Goal: Task Accomplishment & Management: Complete application form

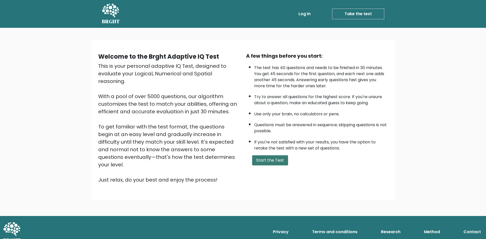
click at [270, 162] on button "Start the Test" at bounding box center [270, 160] width 36 height 10
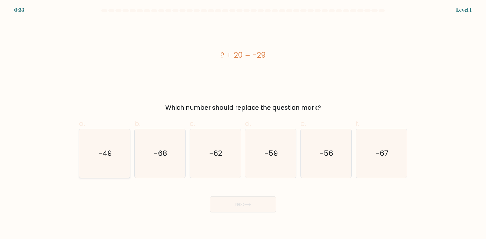
click at [118, 153] on icon "-49" at bounding box center [104, 153] width 49 height 49
click at [243, 123] on input "a. -49" at bounding box center [243, 121] width 0 height 3
radio input "true"
click at [262, 207] on button "Next" at bounding box center [243, 204] width 66 height 16
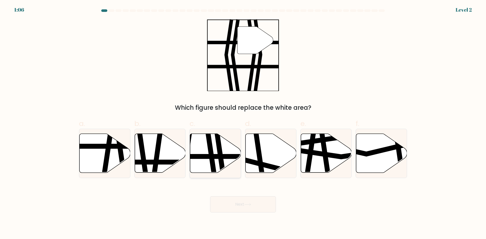
click at [218, 161] on icon at bounding box center [215, 153] width 51 height 39
click at [243, 123] on input "c." at bounding box center [243, 121] width 0 height 3
radio input "true"
click at [260, 206] on button "Next" at bounding box center [243, 204] width 66 height 16
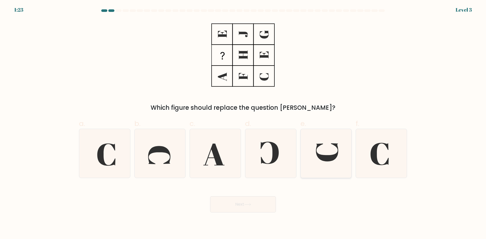
click at [337, 150] on icon at bounding box center [325, 153] width 49 height 49
click at [243, 123] on input "e." at bounding box center [243, 121] width 0 height 3
radio input "true"
click at [252, 206] on button "Next" at bounding box center [243, 204] width 66 height 16
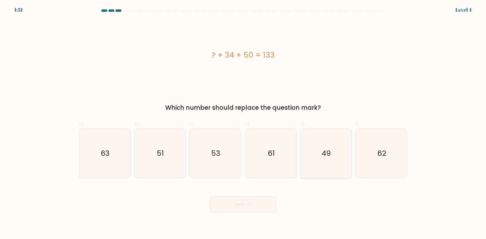
click at [330, 164] on icon "49" at bounding box center [325, 153] width 49 height 49
click at [243, 123] on input "e. 49" at bounding box center [243, 121] width 0 height 3
radio input "true"
click at [242, 208] on button "Next" at bounding box center [243, 204] width 66 height 16
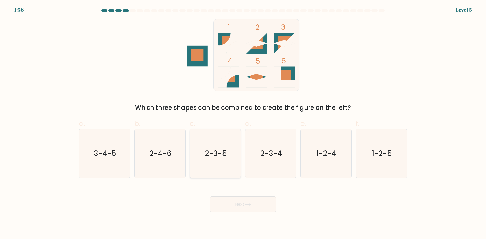
click at [226, 153] on text "2-3-5" at bounding box center [216, 153] width 22 height 10
click at [243, 123] on input "c. 2-3-5" at bounding box center [243, 121] width 0 height 3
radio input "true"
click at [264, 205] on button "Next" at bounding box center [243, 204] width 66 height 16
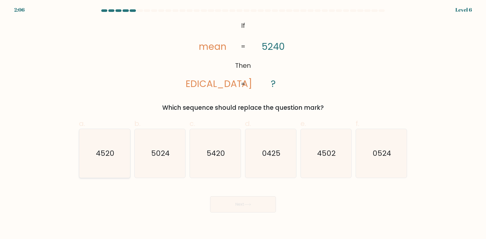
click at [109, 160] on icon "4520" at bounding box center [104, 153] width 49 height 49
click at [243, 123] on input "a. 4520" at bounding box center [243, 121] width 0 height 3
radio input "true"
click at [266, 205] on button "Next" at bounding box center [243, 204] width 66 height 16
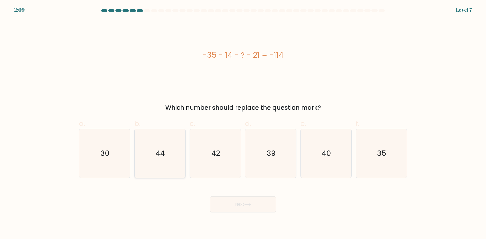
click at [157, 153] on text "44" at bounding box center [160, 153] width 9 height 10
click at [243, 123] on input "b. 44" at bounding box center [243, 121] width 0 height 3
radio input "true"
click at [255, 202] on button "Next" at bounding box center [243, 204] width 66 height 16
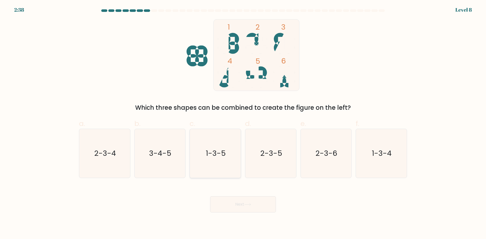
click at [216, 163] on icon "1-3-5" at bounding box center [215, 153] width 49 height 49
click at [243, 123] on input "c. 1-3-5" at bounding box center [243, 121] width 0 height 3
radio input "true"
click at [244, 204] on button "Next" at bounding box center [243, 204] width 66 height 16
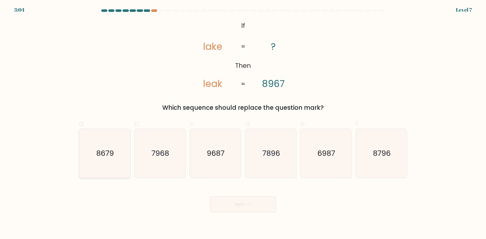
click at [90, 152] on icon "8679" at bounding box center [104, 153] width 49 height 49
click at [243, 123] on input "a. 8679" at bounding box center [243, 121] width 0 height 3
radio input "true"
click at [238, 207] on button "Next" at bounding box center [243, 204] width 66 height 16
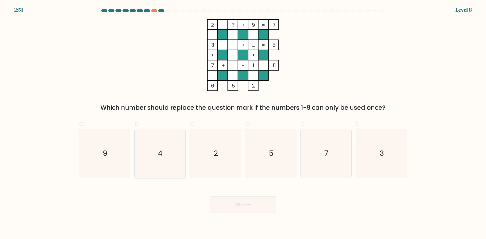
click at [159, 152] on text "4" at bounding box center [160, 153] width 5 height 10
click at [243, 123] on input "b. 4" at bounding box center [243, 121] width 0 height 3
radio input "true"
click at [264, 206] on button "Next" at bounding box center [243, 204] width 66 height 16
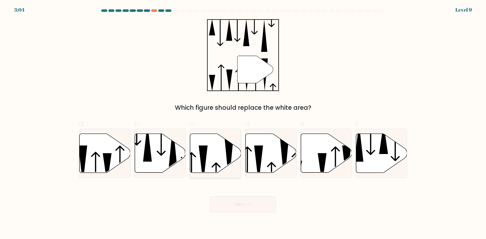
click at [217, 148] on icon at bounding box center [215, 153] width 51 height 39
click at [243, 123] on input "c." at bounding box center [243, 121] width 0 height 3
radio input "true"
click at [268, 207] on button "Next" at bounding box center [243, 204] width 66 height 16
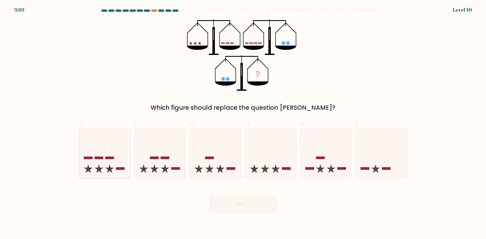
click at [103, 163] on icon at bounding box center [104, 153] width 51 height 42
click at [243, 123] on input "a." at bounding box center [243, 121] width 0 height 3
radio input "true"
click at [244, 205] on button "Next" at bounding box center [243, 204] width 66 height 16
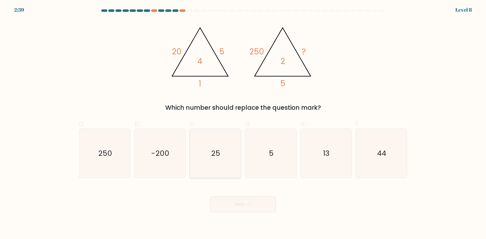
click at [221, 152] on icon "25" at bounding box center [215, 153] width 49 height 49
click at [243, 123] on input "c. 25" at bounding box center [243, 121] width 0 height 3
radio input "true"
click at [251, 205] on icon at bounding box center [247, 204] width 7 height 3
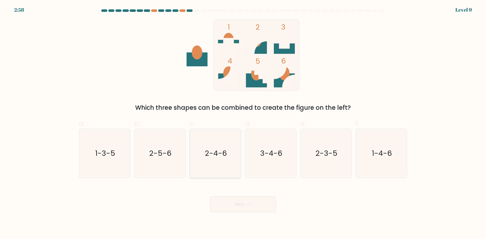
click at [216, 160] on icon "2-4-6" at bounding box center [215, 153] width 49 height 49
click at [243, 123] on input "c. 2-4-6" at bounding box center [243, 121] width 0 height 3
radio input "true"
click at [257, 204] on button "Next" at bounding box center [243, 204] width 66 height 16
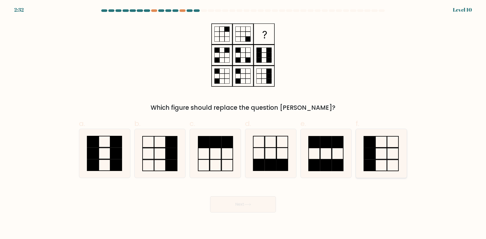
click at [372, 150] on rect at bounding box center [369, 153] width 11 height 11
click at [243, 123] on input "f." at bounding box center [243, 121] width 0 height 3
radio input "true"
click at [253, 205] on button "Next" at bounding box center [243, 204] width 66 height 16
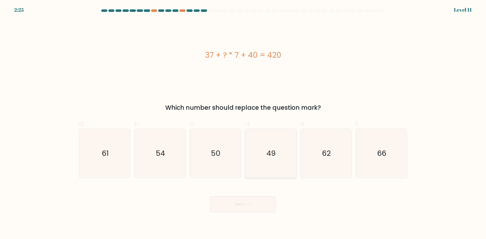
click at [284, 161] on icon "49" at bounding box center [270, 153] width 49 height 49
click at [243, 123] on input "d. 49" at bounding box center [243, 121] width 0 height 3
radio input "true"
click at [265, 203] on button "Next" at bounding box center [243, 204] width 66 height 16
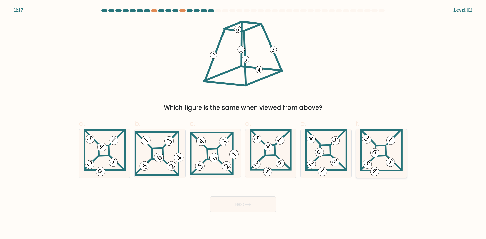
click at [385, 161] on icon at bounding box center [381, 153] width 42 height 49
click at [243, 123] on input "f." at bounding box center [243, 121] width 0 height 3
radio input "true"
click at [232, 207] on button "Next" at bounding box center [243, 204] width 66 height 16
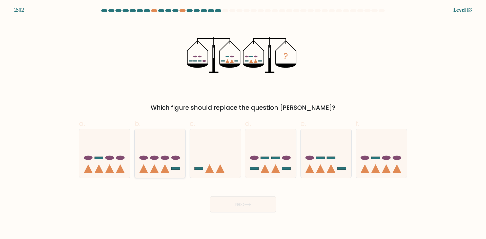
click at [156, 158] on ellipse at bounding box center [154, 158] width 9 height 4
click at [243, 123] on input "b." at bounding box center [243, 121] width 0 height 3
radio input "true"
click at [251, 209] on button "Next" at bounding box center [243, 204] width 66 height 16
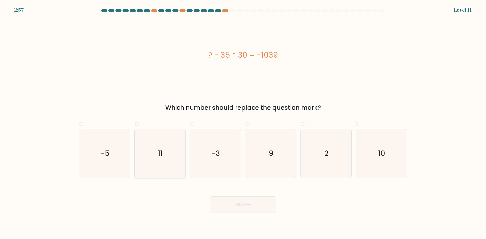
click at [166, 157] on icon "11" at bounding box center [159, 153] width 49 height 49
click at [243, 123] on input "b. 11" at bounding box center [243, 121] width 0 height 3
radio input "true"
click at [268, 200] on button "Next" at bounding box center [243, 204] width 66 height 16
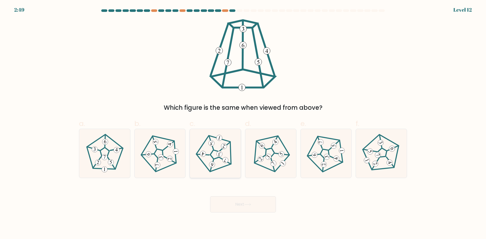
click at [215, 169] on icon at bounding box center [215, 153] width 39 height 39
click at [243, 123] on input "c." at bounding box center [243, 121] width 0 height 3
radio input "true"
click at [256, 208] on button "Next" at bounding box center [243, 204] width 66 height 16
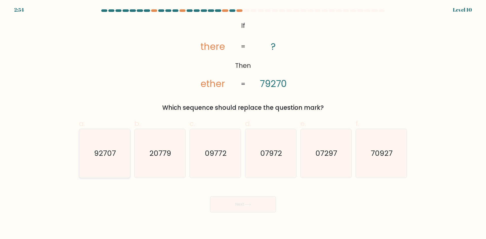
click at [102, 149] on text "92707" at bounding box center [105, 153] width 22 height 10
click at [243, 123] on input "a. 92707" at bounding box center [243, 121] width 0 height 3
radio input "true"
click at [236, 204] on button "Next" at bounding box center [243, 204] width 66 height 16
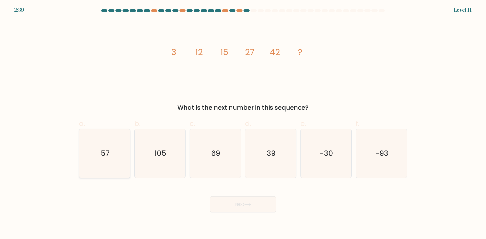
click at [114, 156] on icon "57" at bounding box center [104, 153] width 49 height 49
click at [243, 123] on input "a. 57" at bounding box center [243, 121] width 0 height 3
radio input "true"
click at [256, 206] on button "Next" at bounding box center [243, 204] width 66 height 16
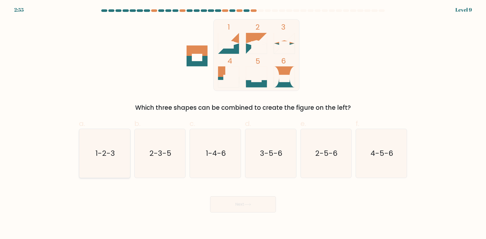
click at [97, 151] on text "1-2-3" at bounding box center [104, 153] width 19 height 10
click at [243, 123] on input "a. 1-2-3" at bounding box center [243, 121] width 0 height 3
radio input "true"
click at [241, 207] on button "Next" at bounding box center [243, 204] width 66 height 16
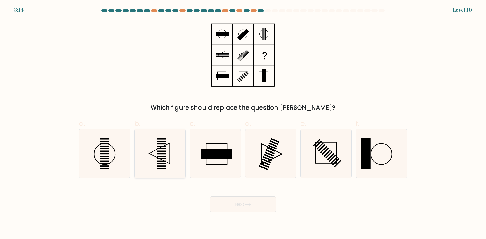
click at [166, 145] on icon at bounding box center [159, 153] width 21 height 21
click at [243, 123] on input "b." at bounding box center [243, 121] width 0 height 3
radio input "true"
click at [259, 207] on button "Next" at bounding box center [243, 204] width 66 height 16
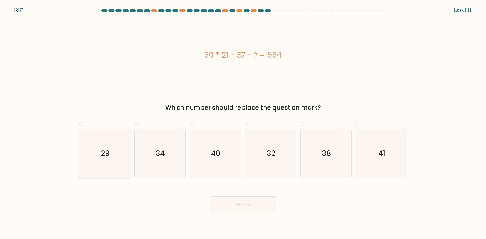
click at [118, 152] on icon "29" at bounding box center [104, 153] width 49 height 49
click at [243, 123] on input "a. 29" at bounding box center [243, 121] width 0 height 3
radio input "true"
click at [261, 208] on button "Next" at bounding box center [243, 204] width 66 height 16
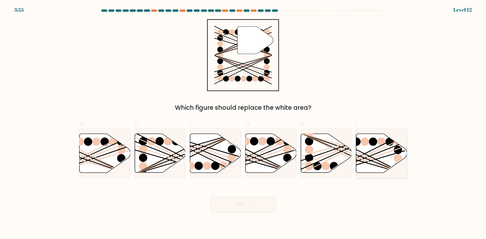
click at [382, 162] on line at bounding box center [364, 153] width 82 height 41
click at [243, 123] on input "f." at bounding box center [243, 121] width 0 height 3
radio input "true"
click at [255, 207] on button "Next" at bounding box center [243, 204] width 66 height 16
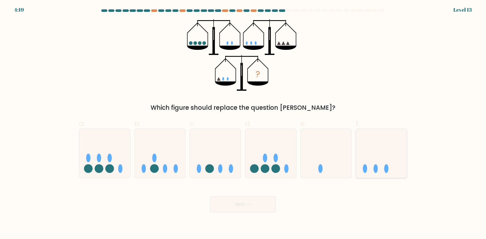
click at [385, 172] on icon at bounding box center [381, 153] width 51 height 42
click at [243, 123] on input "f." at bounding box center [243, 121] width 0 height 3
radio input "true"
click at [261, 204] on button "Next" at bounding box center [243, 204] width 66 height 16
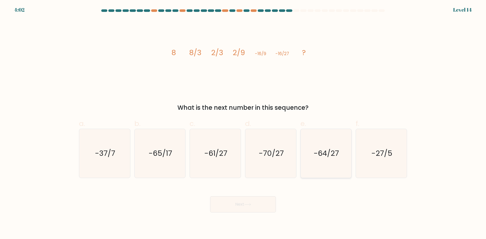
click at [322, 149] on text "-64/27" at bounding box center [326, 153] width 25 height 10
click at [243, 123] on input "e. -64/27" at bounding box center [243, 121] width 0 height 3
radio input "true"
click at [264, 201] on button "Next" at bounding box center [243, 204] width 66 height 16
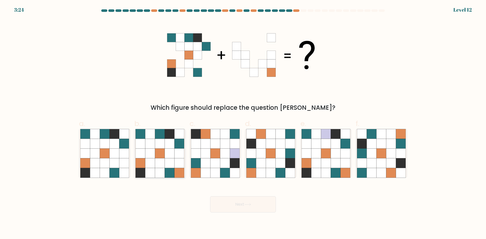
drag, startPoint x: 166, startPoint y: 157, endPoint x: 171, endPoint y: 145, distance: 13.1
click at [169, 154] on icon at bounding box center [170, 153] width 10 height 10
click at [243, 123] on input "b." at bounding box center [243, 121] width 0 height 3
radio input "true"
click at [246, 205] on icon at bounding box center [247, 204] width 7 height 3
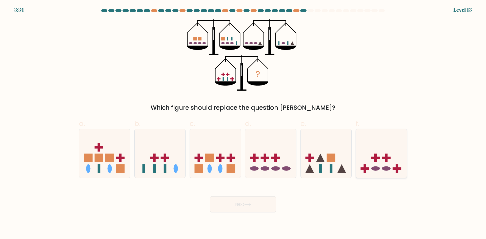
click at [382, 172] on icon at bounding box center [381, 153] width 51 height 42
click at [243, 123] on input "f." at bounding box center [243, 121] width 0 height 3
radio input "true"
click at [262, 204] on button "Next" at bounding box center [243, 204] width 66 height 16
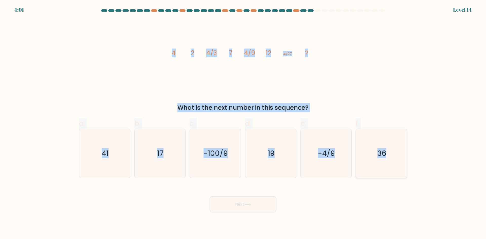
drag, startPoint x: 170, startPoint y: 47, endPoint x: 399, endPoint y: 158, distance: 254.3
click at [399, 158] on form at bounding box center [243, 110] width 486 height 203
copy form "4 2 4/3 7 4/9 12 4/27 ? What is the next number in this sequence? a. 41 b. 17 c…"
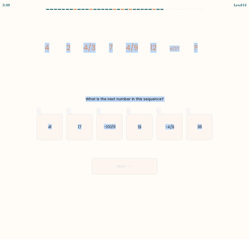
click at [206, 71] on icon "image/svg+xml 4 2 4/3 7 4/9 12 4/27 ?" at bounding box center [125, 50] width 170 height 68
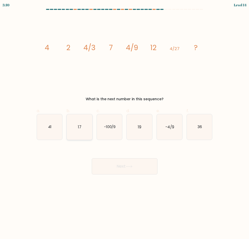
click at [83, 128] on icon "17" at bounding box center [80, 127] width 26 height 26
click at [125, 123] on input "b. 17" at bounding box center [125, 120] width 0 height 3
radio input "true"
click at [115, 166] on button "Next" at bounding box center [125, 166] width 66 height 16
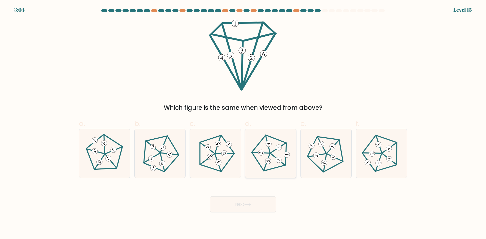
click at [275, 157] on 350 at bounding box center [277, 160] width 15 height 12
click at [243, 123] on input "d." at bounding box center [243, 121] width 0 height 3
radio input "true"
click at [262, 207] on button "Next" at bounding box center [243, 204] width 66 height 16
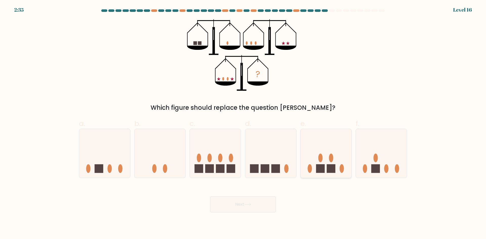
click at [327, 166] on rect at bounding box center [331, 168] width 9 height 9
click at [243, 123] on input "e." at bounding box center [243, 121] width 0 height 3
radio input "true"
click at [236, 207] on button "Next" at bounding box center [243, 204] width 66 height 16
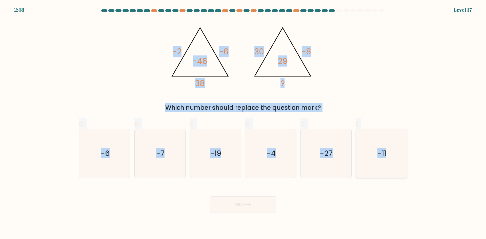
drag, startPoint x: 144, startPoint y: 19, endPoint x: 403, endPoint y: 143, distance: 286.6
click at [403, 143] on form at bounding box center [243, 110] width 486 height 203
click at [395, 74] on div "@import url('https://fonts.googleapis.com/css?family=Abril+Fatface:400,100,100i…" at bounding box center [243, 65] width 334 height 93
drag, startPoint x: 140, startPoint y: 22, endPoint x: 384, endPoint y: 161, distance: 279.9
click at [384, 161] on form at bounding box center [243, 110] width 486 height 203
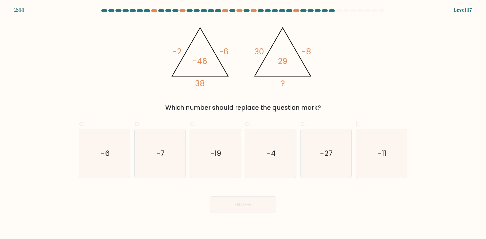
click at [425, 134] on form at bounding box center [243, 110] width 486 height 203
click at [170, 158] on icon "-7" at bounding box center [159, 153] width 49 height 49
click at [243, 123] on input "b. -7" at bounding box center [243, 121] width 0 height 3
radio input "true"
click at [254, 206] on button "Next" at bounding box center [243, 204] width 66 height 16
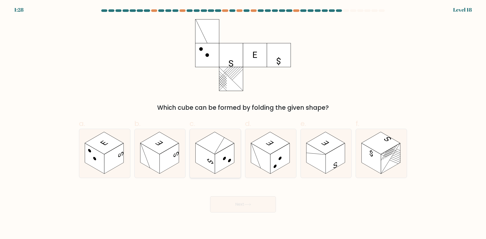
click at [213, 149] on rect at bounding box center [214, 143] width 39 height 22
click at [243, 123] on input "c." at bounding box center [243, 121] width 0 height 3
radio input "true"
click at [256, 206] on button "Next" at bounding box center [243, 204] width 66 height 16
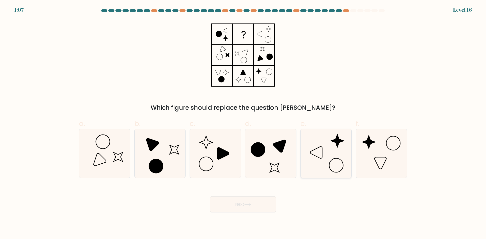
click at [335, 154] on icon at bounding box center [325, 153] width 49 height 49
click at [243, 123] on input "e." at bounding box center [243, 121] width 0 height 3
radio input "true"
click at [259, 201] on button "Next" at bounding box center [243, 204] width 66 height 16
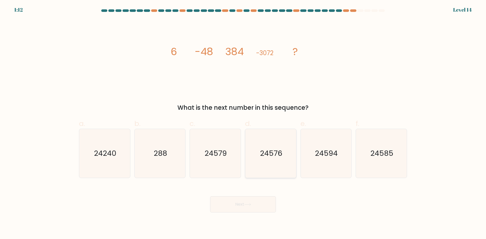
click at [270, 161] on icon "24576" at bounding box center [270, 153] width 49 height 49
click at [243, 123] on input "d. 24576" at bounding box center [243, 121] width 0 height 3
radio input "true"
click at [265, 206] on button "Next" at bounding box center [243, 204] width 66 height 16
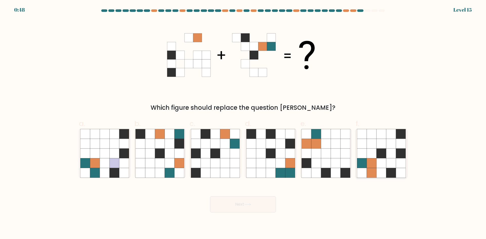
click at [368, 157] on icon at bounding box center [372, 153] width 10 height 10
click at [243, 123] on input "f." at bounding box center [243, 121] width 0 height 3
radio input "true"
click at [262, 205] on button "Next" at bounding box center [243, 204] width 66 height 16
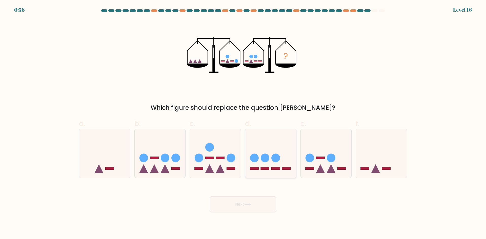
click at [271, 161] on icon at bounding box center [270, 153] width 51 height 42
click at [243, 123] on input "d." at bounding box center [243, 121] width 0 height 3
radio input "true"
click at [243, 204] on button "Next" at bounding box center [243, 204] width 66 height 16
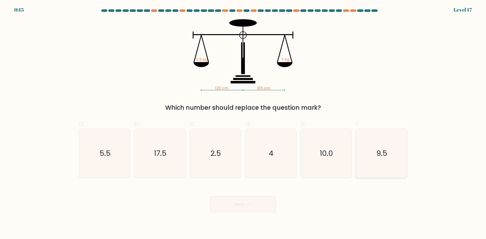
click at [381, 152] on text "9.5" at bounding box center [381, 153] width 11 height 10
click at [243, 123] on input "f. 9.5" at bounding box center [243, 121] width 0 height 3
radio input "true"
click at [238, 208] on button "Next" at bounding box center [243, 204] width 66 height 16
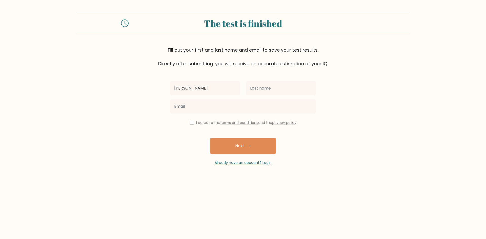
type input "[PERSON_NAME]"
type input "Hibaya"
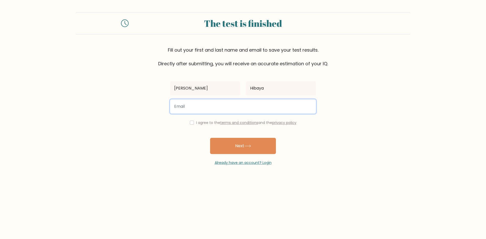
click at [190, 112] on input "email" at bounding box center [243, 106] width 146 height 14
type input "geraldhibaya@gmail.com"
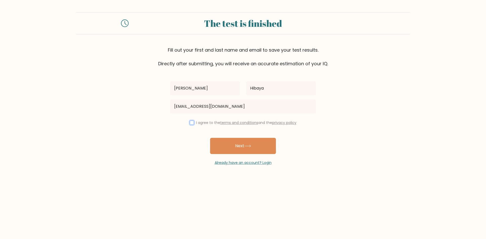
click at [190, 121] on input "checkbox" at bounding box center [192, 123] width 4 height 4
checkbox input "true"
click at [251, 153] on button "Next" at bounding box center [243, 146] width 66 height 16
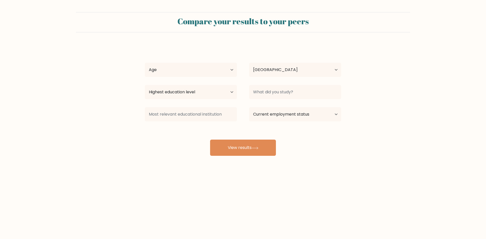
select select "PH"
click at [232, 67] on select "Age Under 18 years old 18-24 years old 25-34 years old 35-44 years old 45-54 ye…" at bounding box center [191, 70] width 92 height 14
select select "25_34"
click at [145, 63] on select "Age Under 18 years old 18-24 years old 25-34 years old 35-44 years old 45-54 ye…" at bounding box center [191, 70] width 92 height 14
click at [230, 91] on select "Highest education level No schooling Primary Lower Secondary Upper Secondary Oc…" at bounding box center [191, 92] width 92 height 14
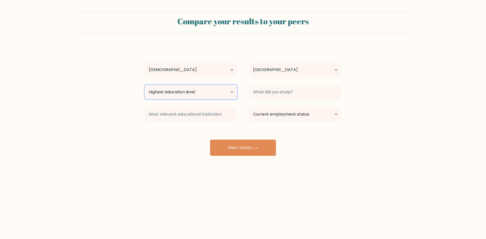
select select "bachelors_degree"
click at [145, 85] on select "Highest education level No schooling Primary Lower Secondary Upper Secondary Oc…" at bounding box center [191, 92] width 92 height 14
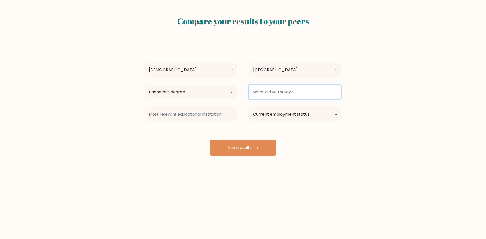
click at [288, 88] on input at bounding box center [295, 92] width 92 height 14
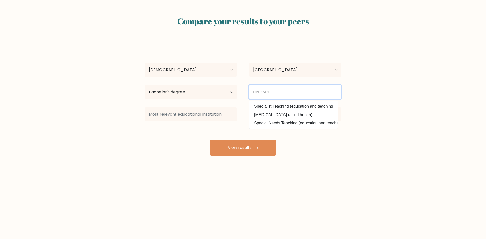
type input "BPE-SPE"
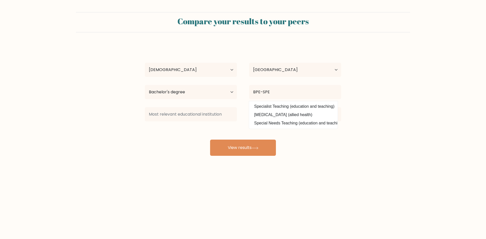
click at [131, 141] on form "Compare your results to your peers Gerald Hibaya Age Under 18 years old 18-24 y…" at bounding box center [243, 84] width 486 height 144
click at [333, 116] on select "Current employment status Employed Student Retired Other / prefer not to answer" at bounding box center [295, 114] width 92 height 14
select select "other"
click at [249, 107] on select "Current employment status Employed Student Retired Other / prefer not to answer" at bounding box center [295, 114] width 92 height 14
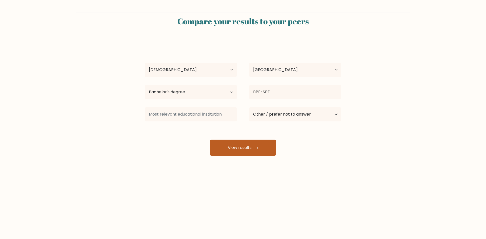
click at [260, 147] on button "View results" at bounding box center [243, 148] width 66 height 16
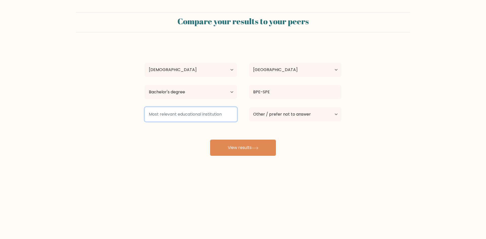
click at [200, 120] on input at bounding box center [191, 114] width 92 height 14
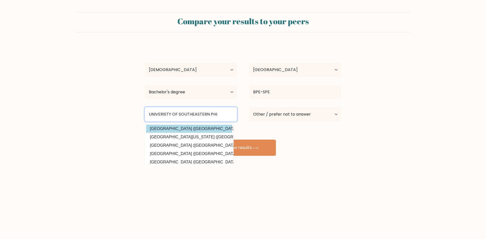
type input "UNIVERISTY OF SOUTHEASTERN PHI"
click at [197, 126] on div "Gerald Hibaya Age Under 18 years old 18-24 years old 25-34 years old 35-44 year…" at bounding box center [243, 100] width 202 height 111
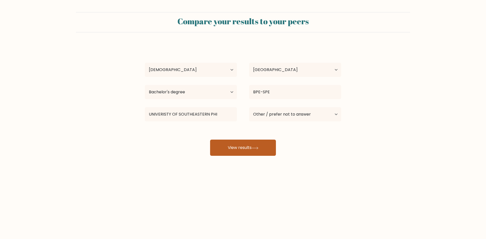
click at [244, 148] on button "View results" at bounding box center [243, 148] width 66 height 16
